Goal: Information Seeking & Learning: Check status

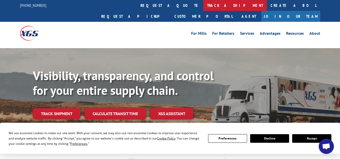
click at [203, 4] on link "track a shipment" at bounding box center [235, 5] width 64 height 11
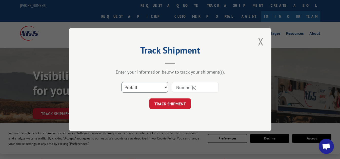
click at [166, 85] on select "Select category... Probill BOL PO" at bounding box center [145, 87] width 47 height 11
select select "bol"
click at [122, 82] on select "Select category... Probill BOL PO" at bounding box center [145, 87] width 47 height 11
click at [184, 87] on input at bounding box center [195, 87] width 47 height 11
paste input "31335064"
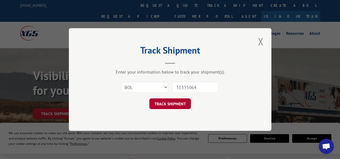
type input "31335064"
click at [167, 104] on button "TRACK SHIPMENT" at bounding box center [170, 103] width 42 height 11
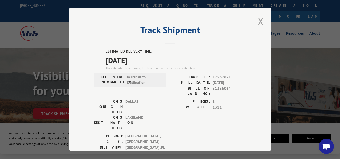
click at [258, 22] on button "Close modal" at bounding box center [260, 21] width 9 height 14
